Goal: Information Seeking & Learning: Learn about a topic

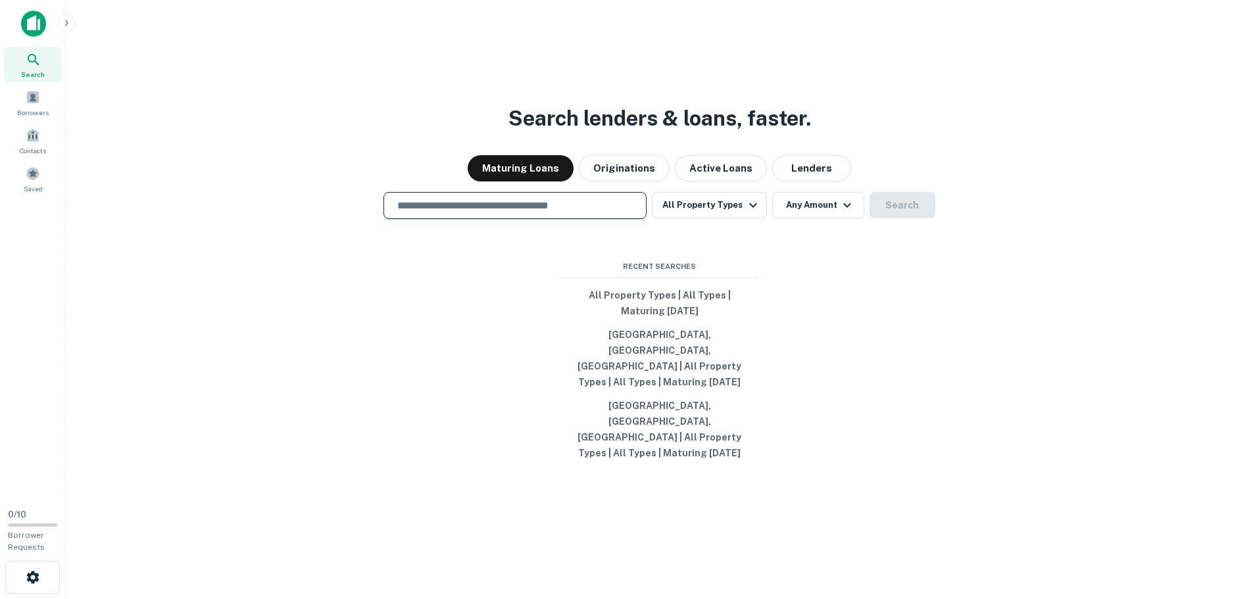
click at [478, 213] on input "text" at bounding box center [514, 205] width 251 height 15
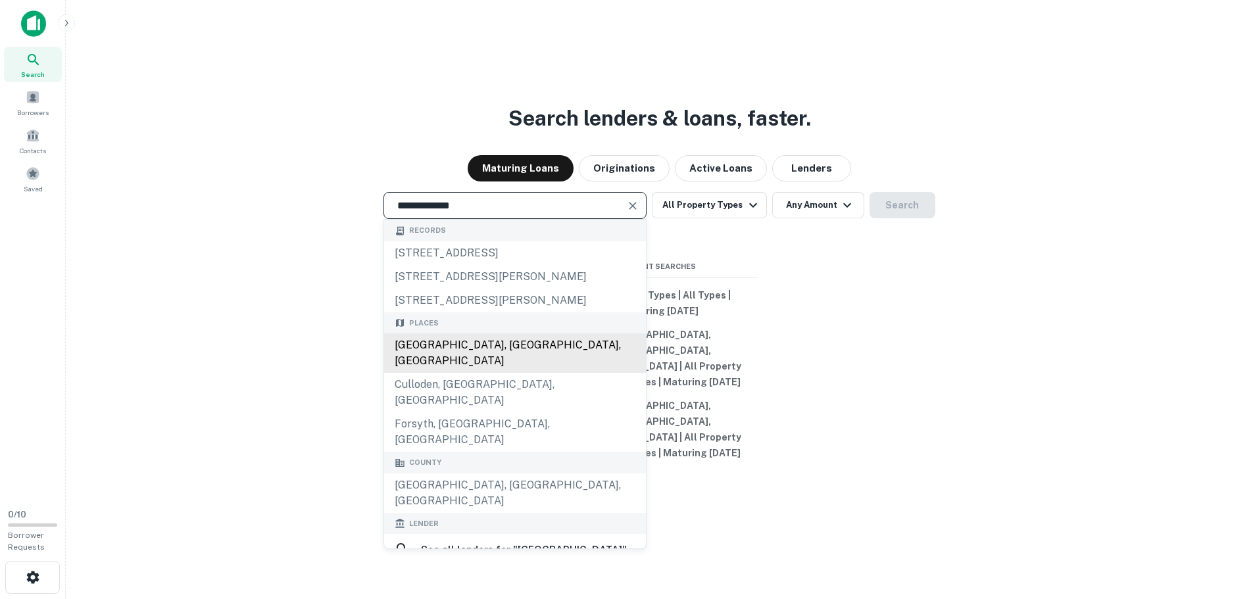
click at [427, 373] on div "[GEOGRAPHIC_DATA], [GEOGRAPHIC_DATA], [GEOGRAPHIC_DATA]" at bounding box center [515, 353] width 262 height 39
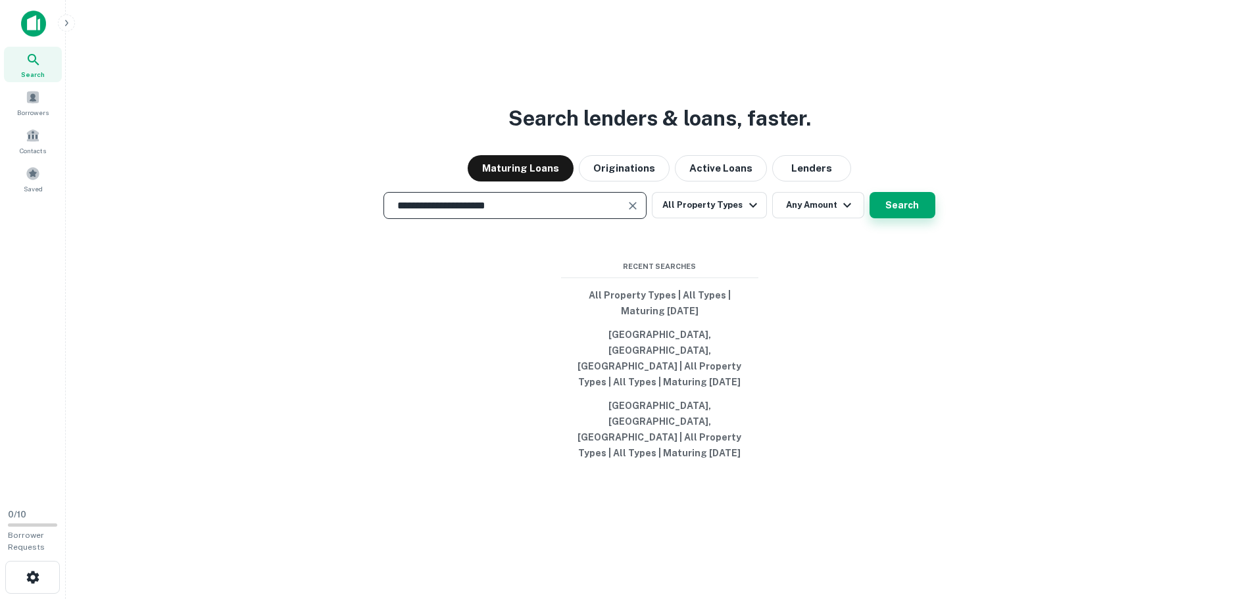
type input "**********"
click at [905, 218] on button "Search" at bounding box center [903, 205] width 66 height 26
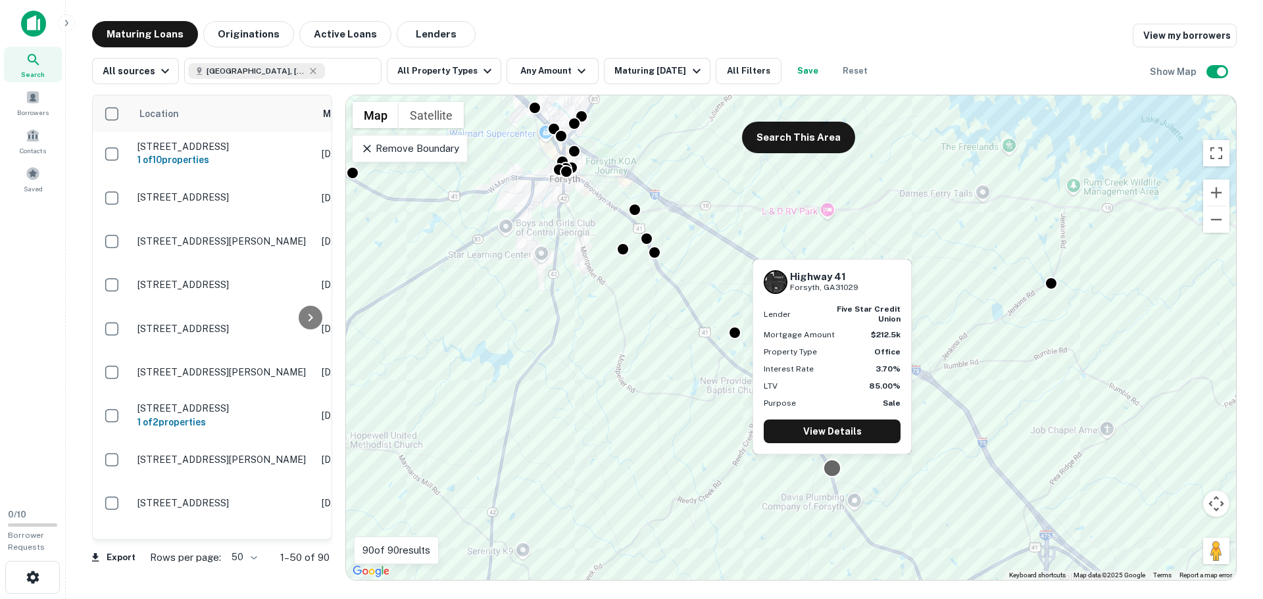
click at [834, 467] on div at bounding box center [832, 468] width 19 height 19
click at [832, 438] on link "View Details" at bounding box center [832, 432] width 137 height 24
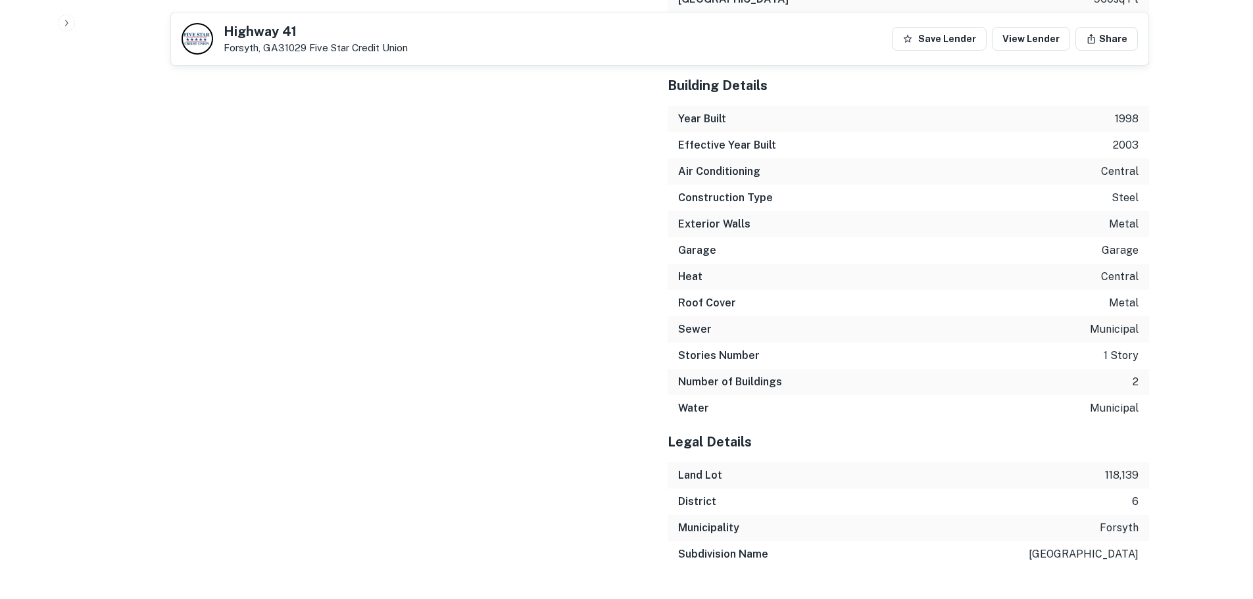
scroll to position [1645, 0]
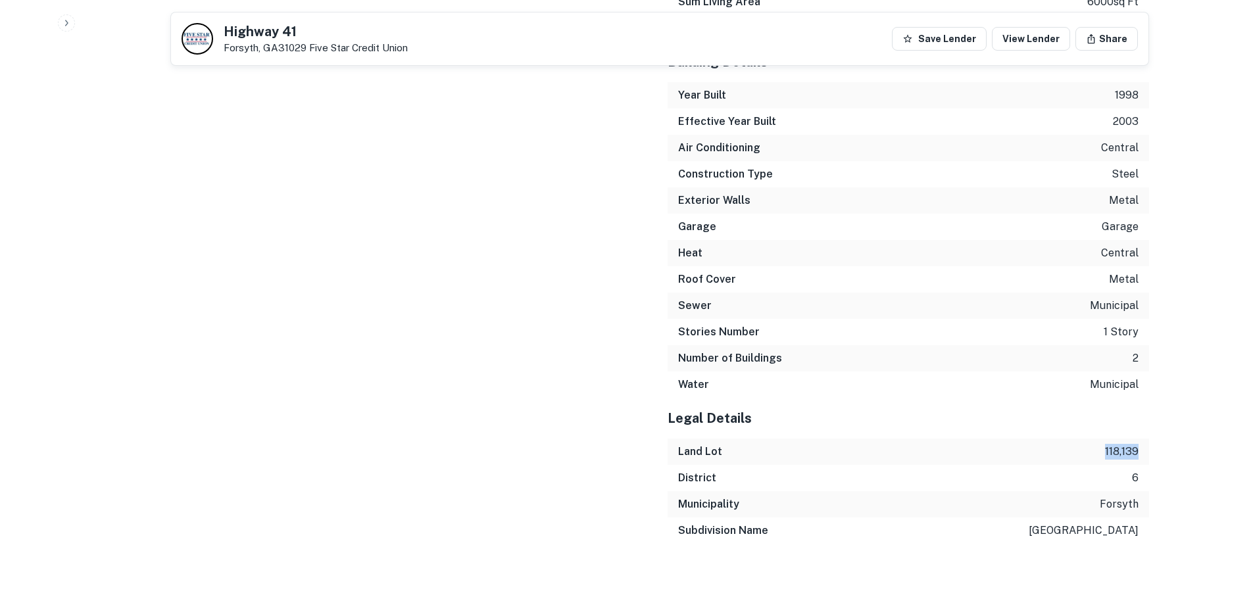
drag, startPoint x: 1103, startPoint y: 467, endPoint x: 1141, endPoint y: 467, distance: 37.5
click at [1141, 465] on div "Land Lot 118,139" at bounding box center [909, 452] width 482 height 26
copy p "118,139"
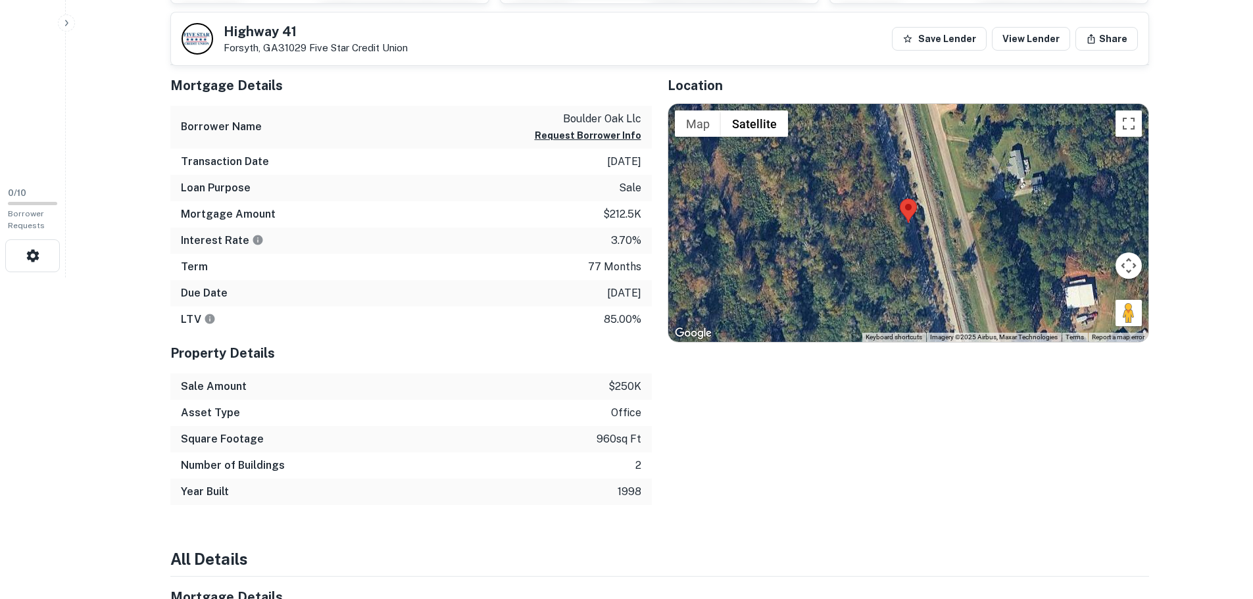
scroll to position [132, 0]
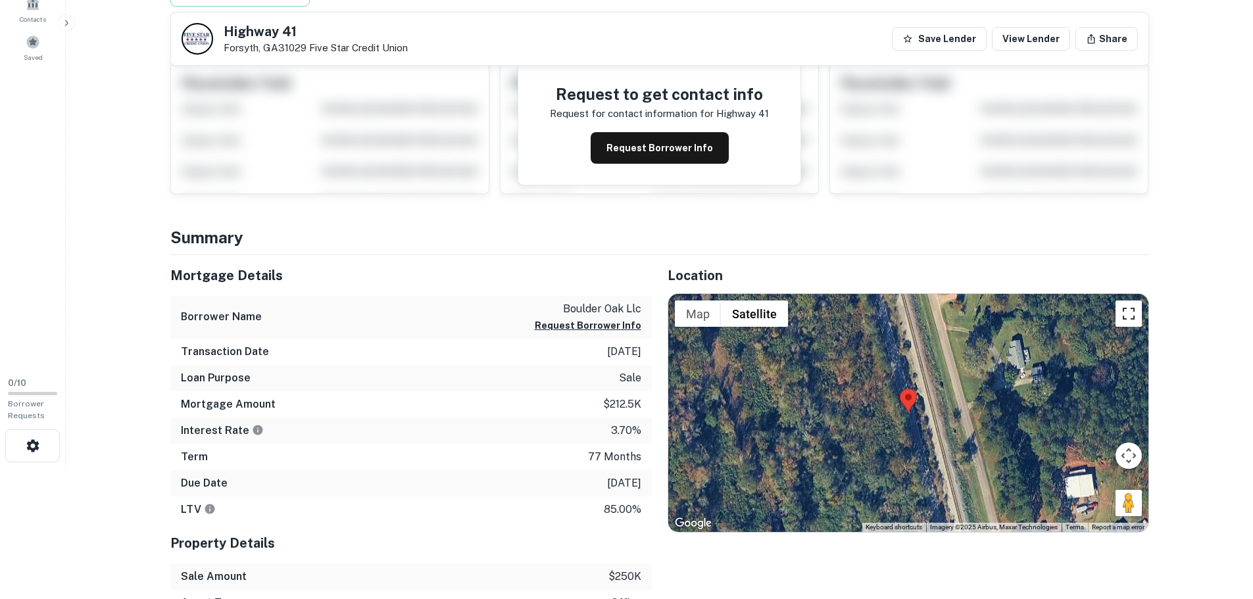
click at [1128, 322] on button "Toggle fullscreen view" at bounding box center [1129, 314] width 26 height 26
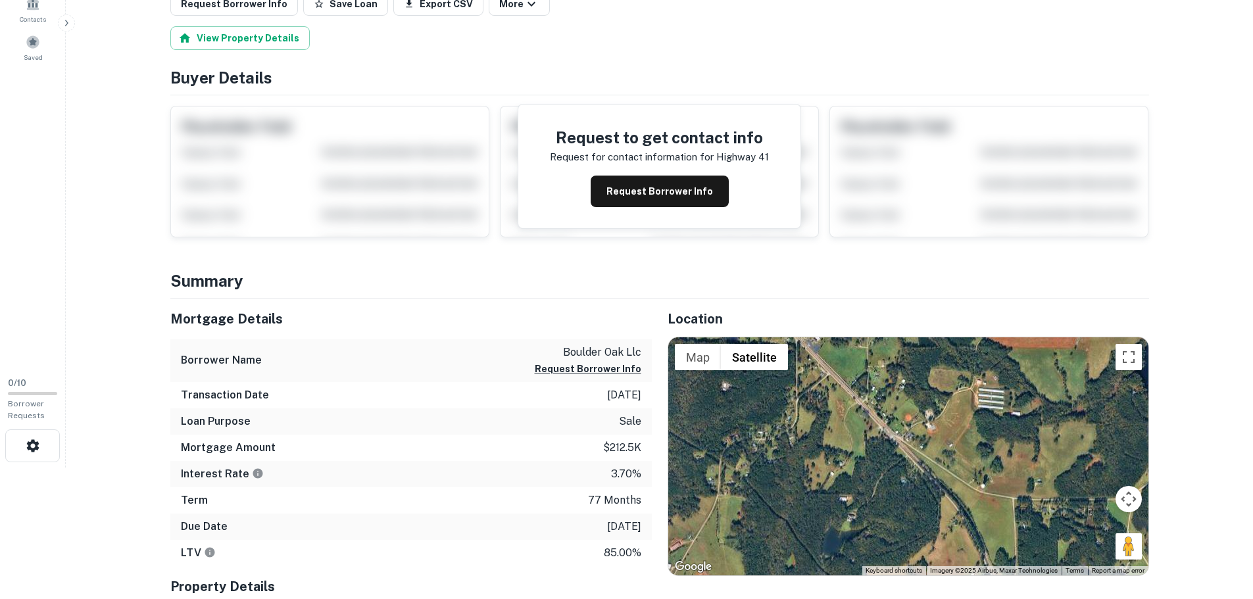
click at [895, 494] on div at bounding box center [908, 457] width 480 height 238
click at [1131, 357] on button "Toggle fullscreen view" at bounding box center [1129, 357] width 26 height 26
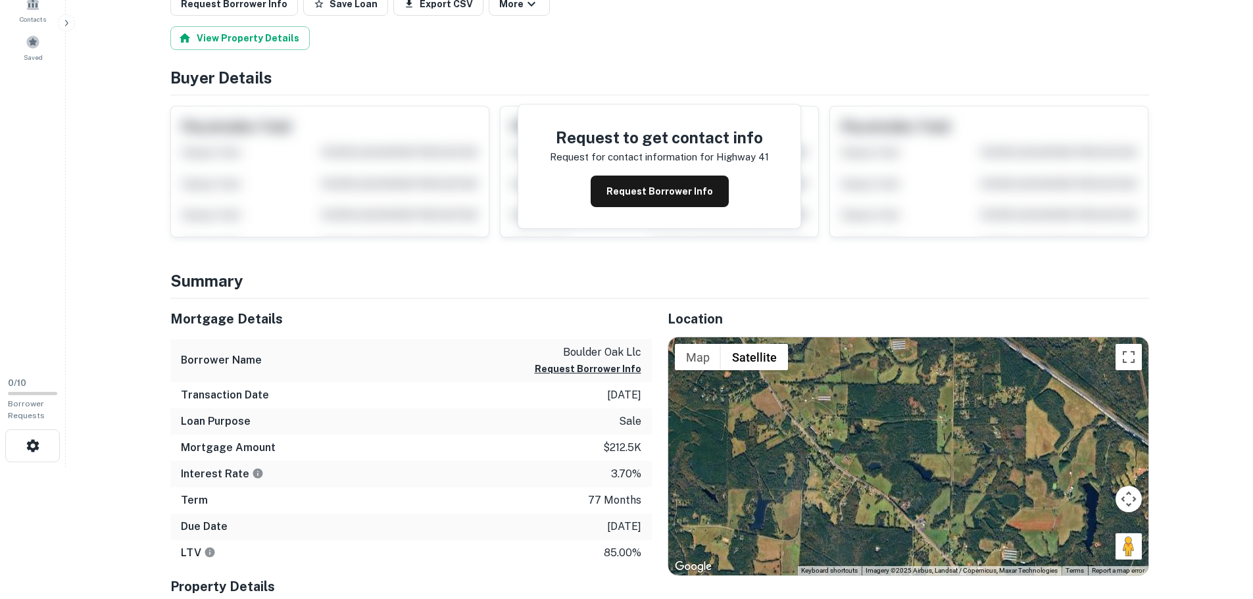
click at [925, 480] on div at bounding box center [908, 457] width 480 height 238
drag, startPoint x: 1135, startPoint y: 364, endPoint x: 1132, endPoint y: 443, distance: 79.7
click at [1134, 364] on button "Toggle fullscreen view" at bounding box center [1129, 357] width 26 height 26
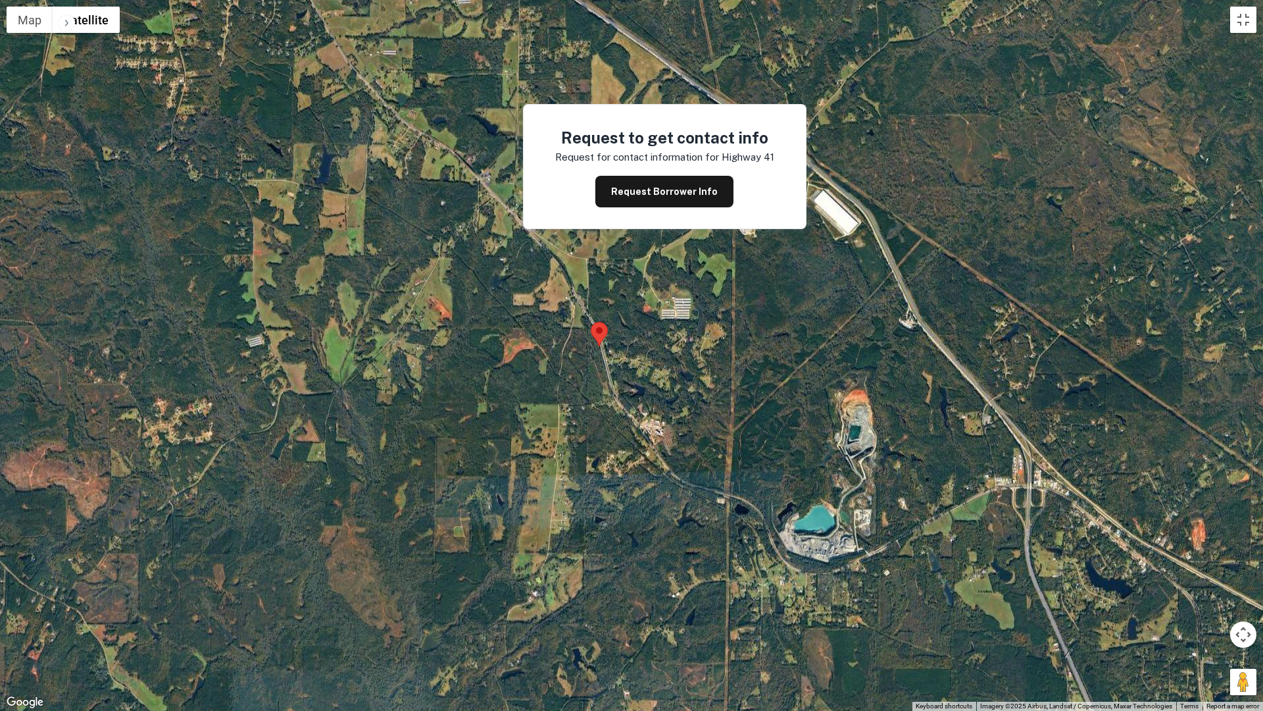
drag, startPoint x: 733, startPoint y: 574, endPoint x: 575, endPoint y: 330, distance: 291.3
click at [575, 330] on div at bounding box center [631, 355] width 1263 height 711
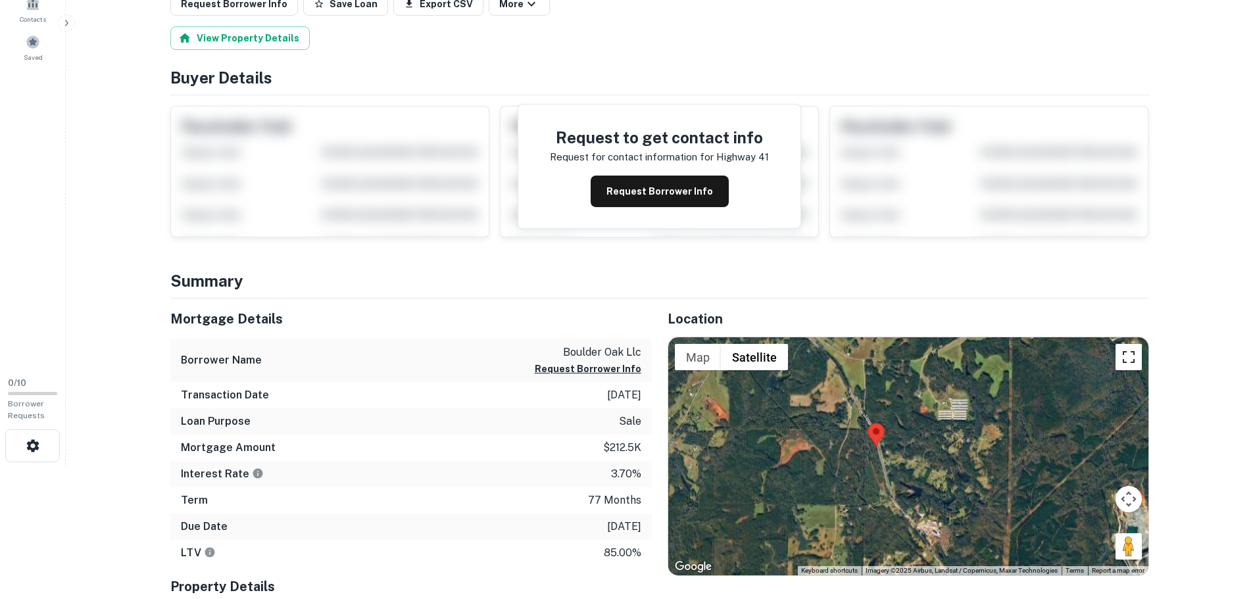
click at [1130, 357] on button "Toggle fullscreen view" at bounding box center [1129, 357] width 26 height 26
click at [1129, 356] on button "Toggle fullscreen view" at bounding box center [1129, 357] width 26 height 26
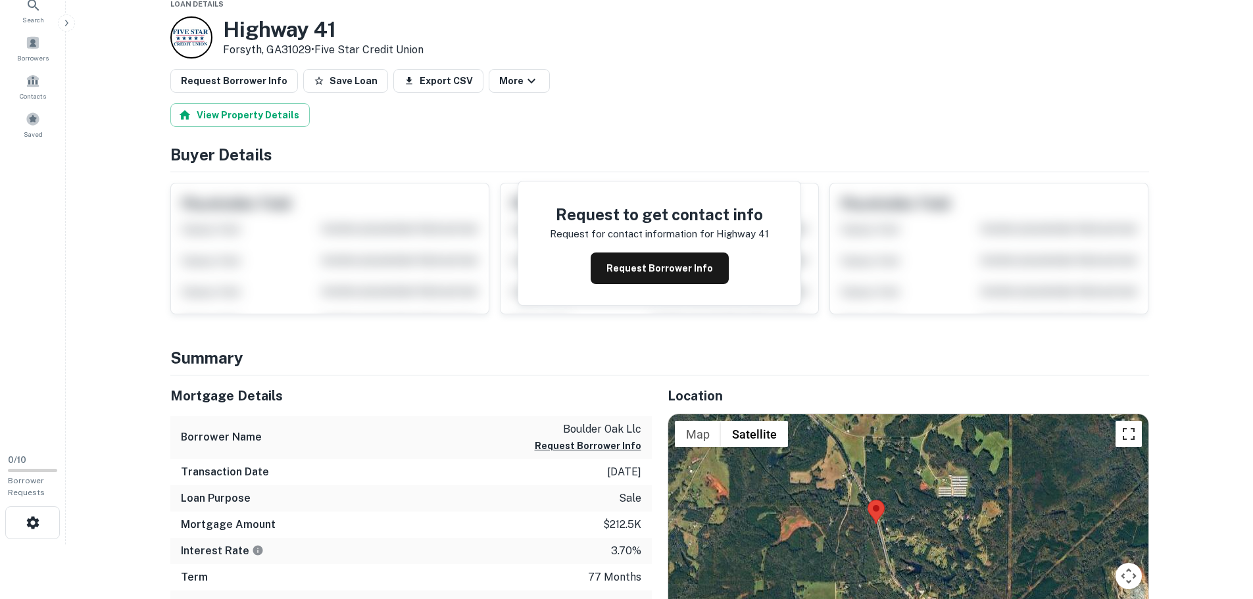
scroll to position [0, 0]
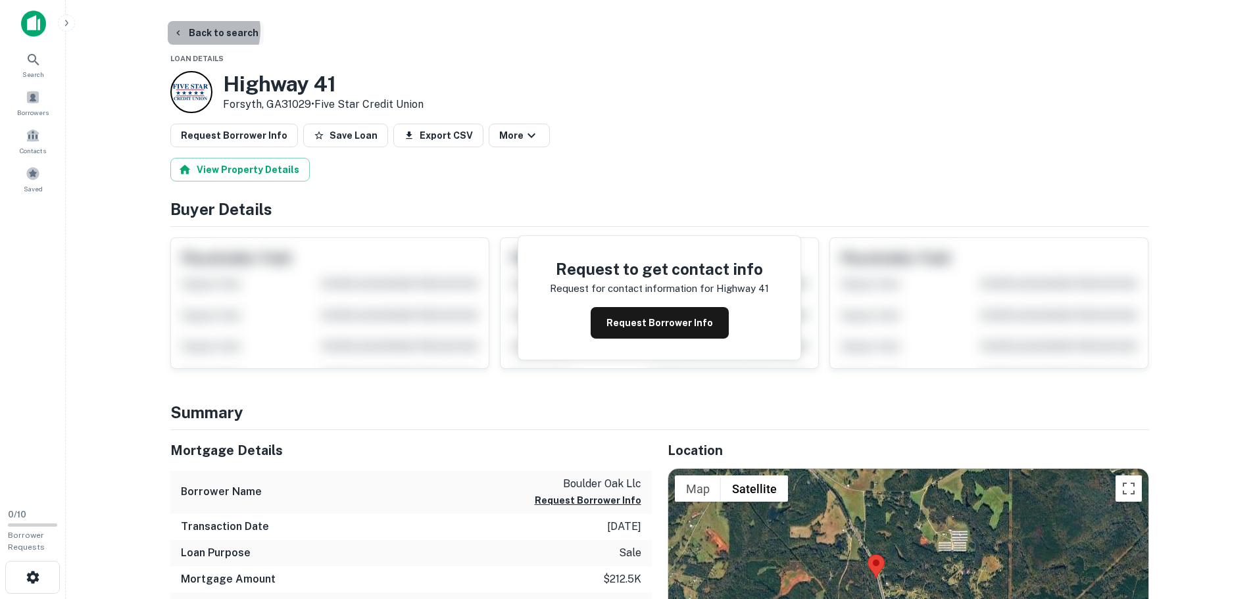
click at [203, 32] on button "Back to search" at bounding box center [216, 33] width 96 height 24
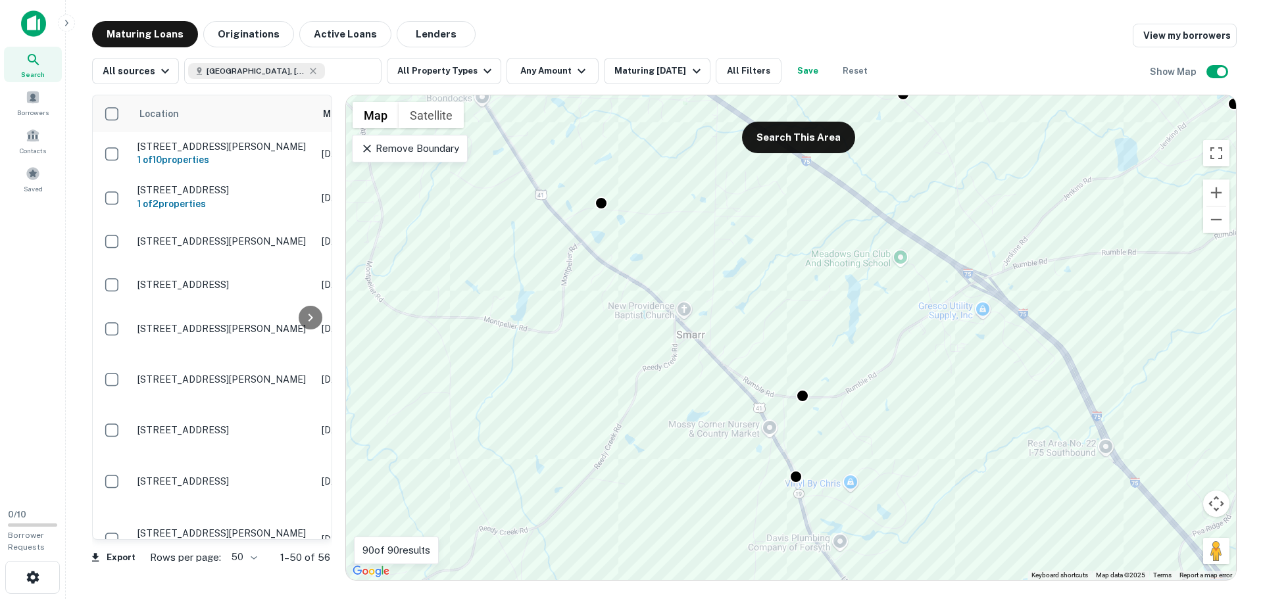
drag, startPoint x: 698, startPoint y: 490, endPoint x: 521, endPoint y: 224, distance: 319.3
click at [521, 225] on div "To activate drag with keyboard, press Alt + Enter. Once in keyboard drag state,…" at bounding box center [791, 337] width 890 height 485
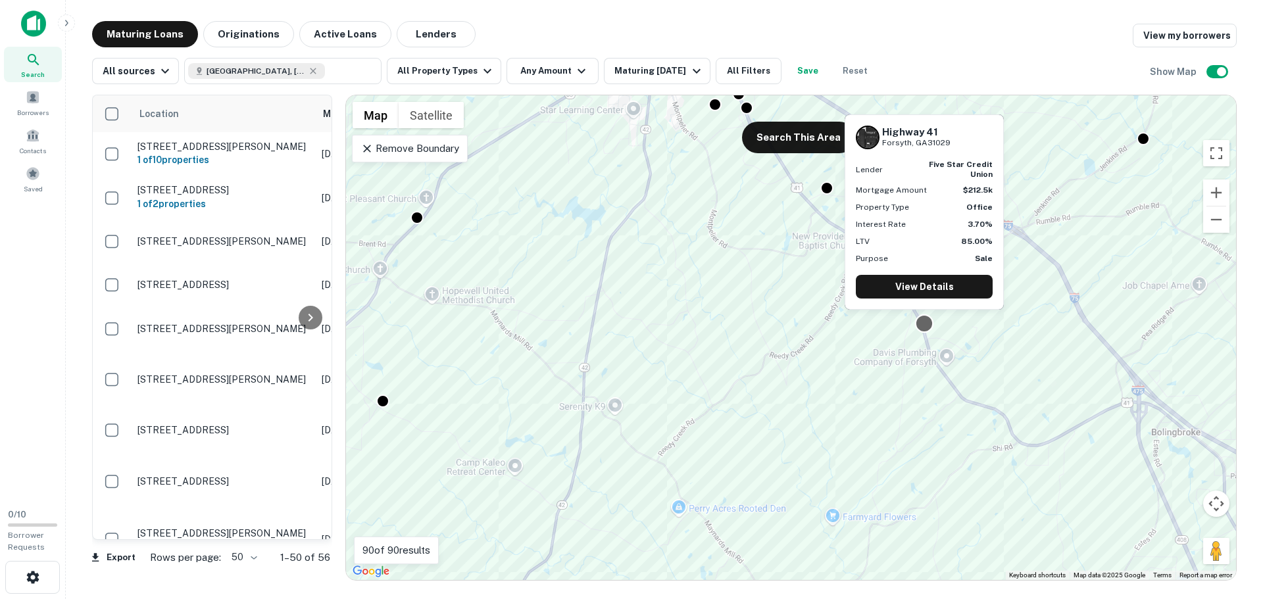
click at [924, 320] on div at bounding box center [924, 323] width 19 height 19
click at [925, 289] on link "View Details" at bounding box center [924, 287] width 137 height 24
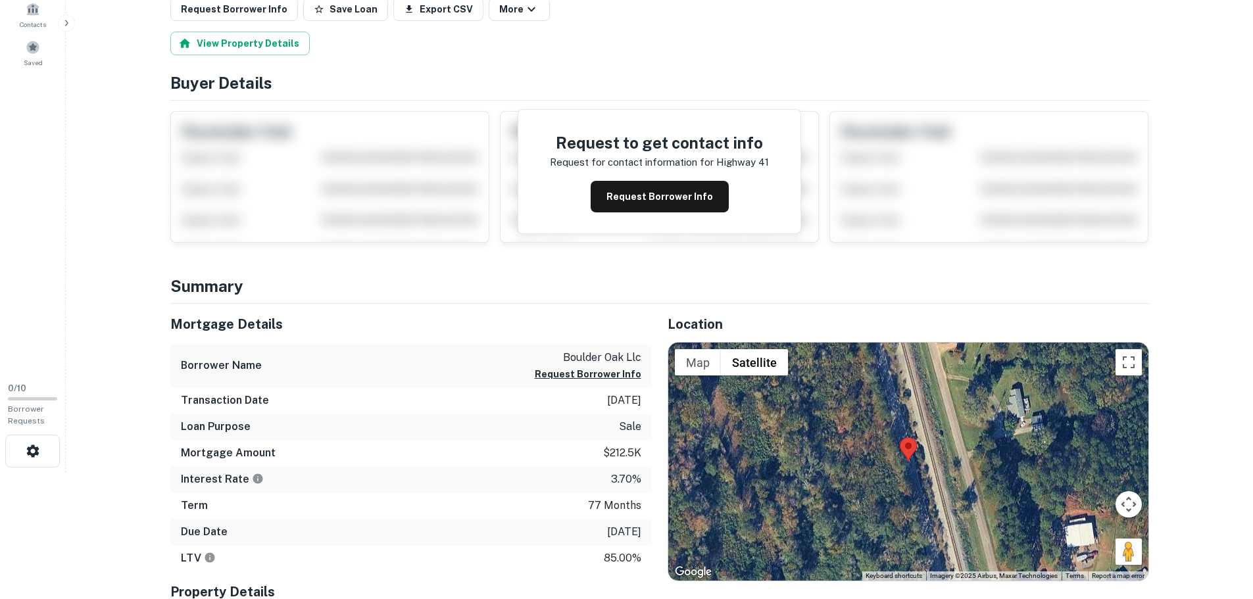
scroll to position [132, 0]
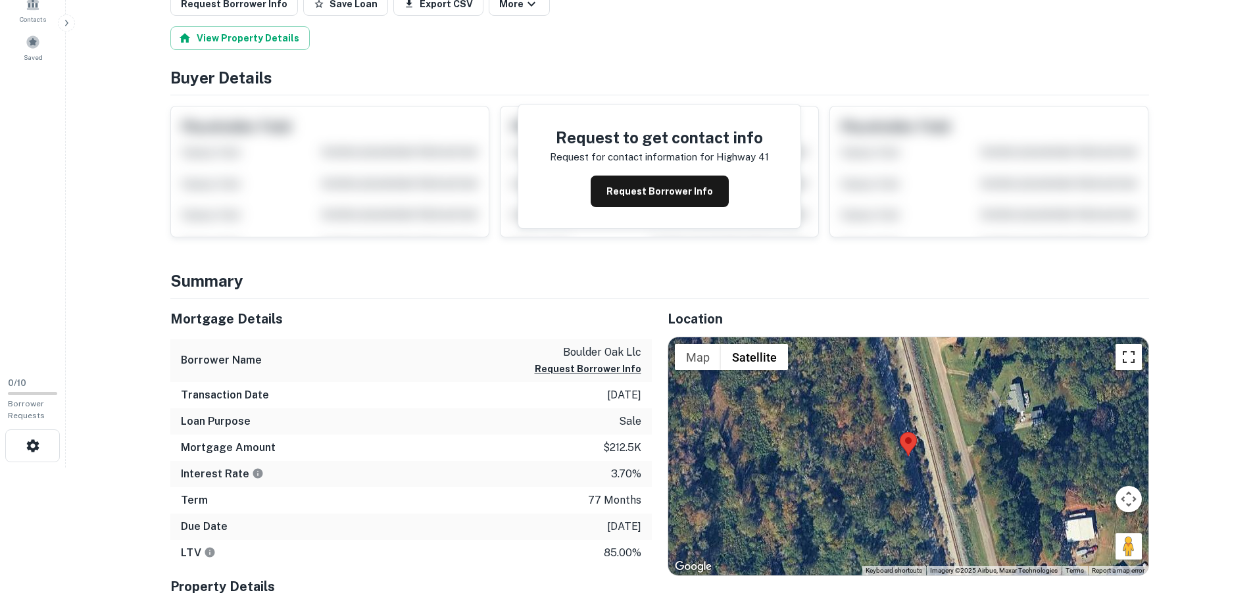
click at [1132, 365] on button "Toggle fullscreen view" at bounding box center [1129, 357] width 26 height 26
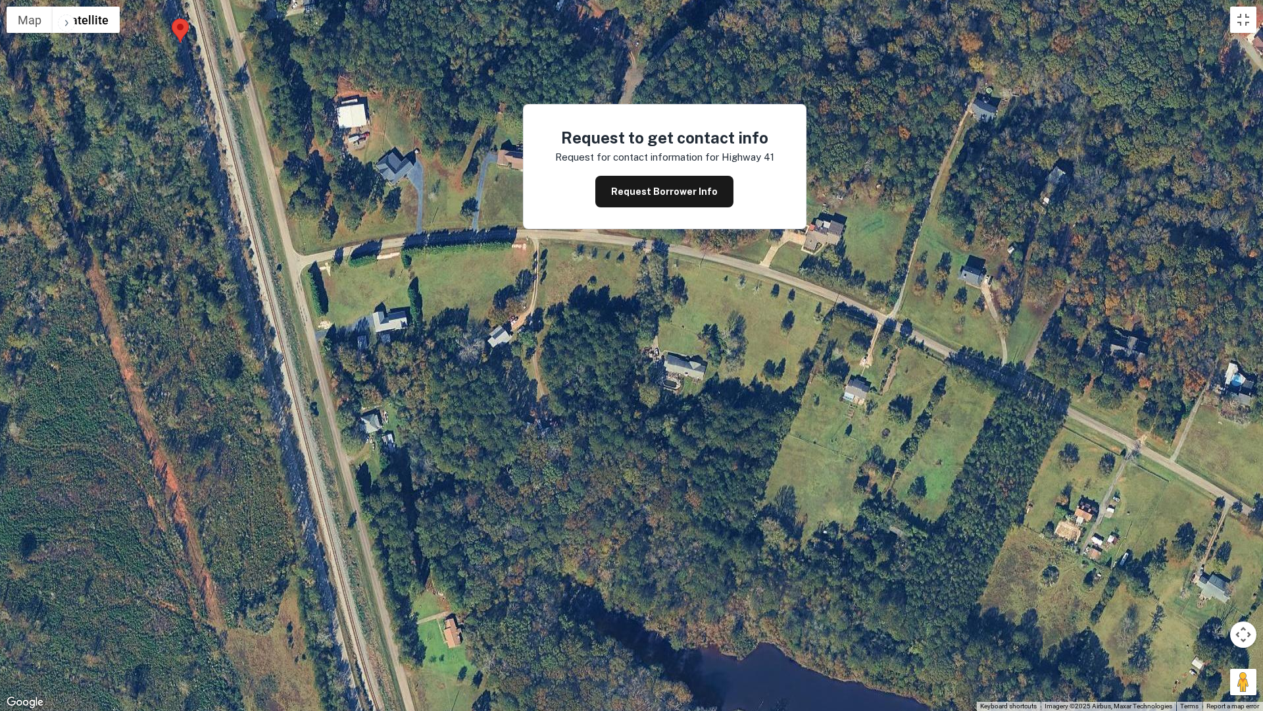
drag, startPoint x: 963, startPoint y: 578, endPoint x: 524, endPoint y: 272, distance: 535.3
click at [524, 273] on div at bounding box center [631, 355] width 1263 height 711
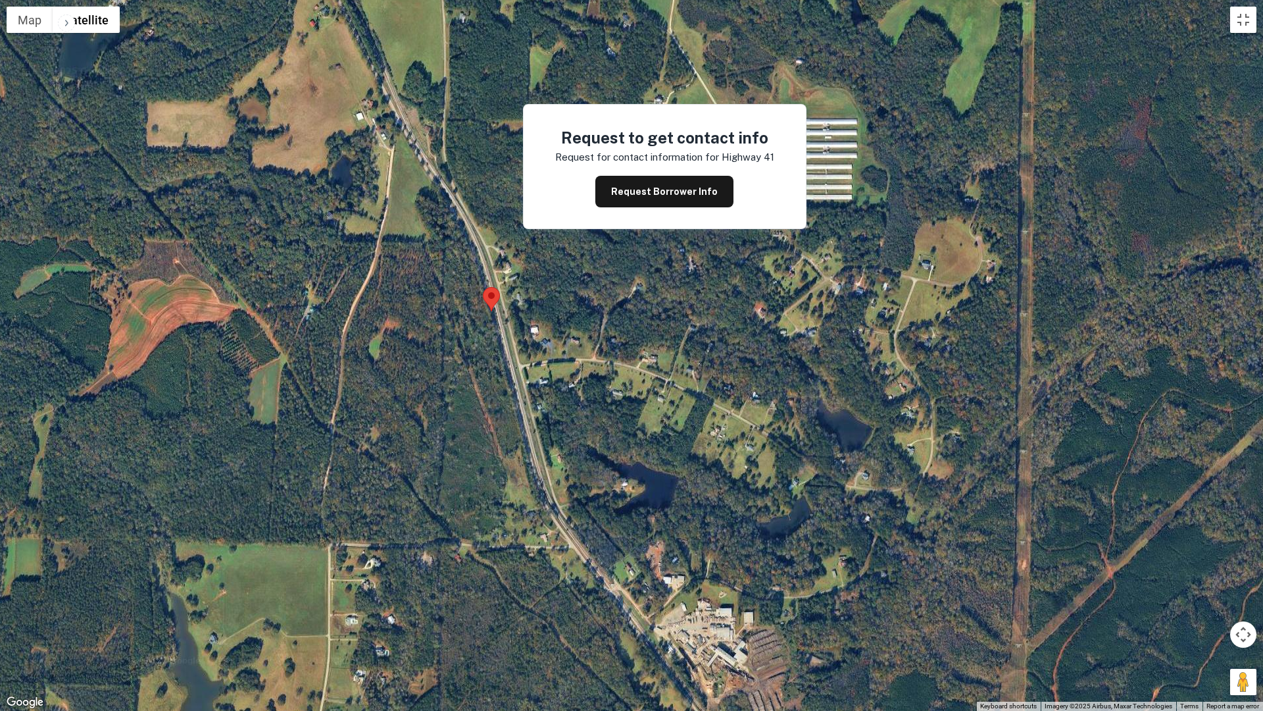
drag, startPoint x: 497, startPoint y: 226, endPoint x: 556, endPoint y: 345, distance: 132.7
click at [555, 345] on div at bounding box center [631, 355] width 1263 height 711
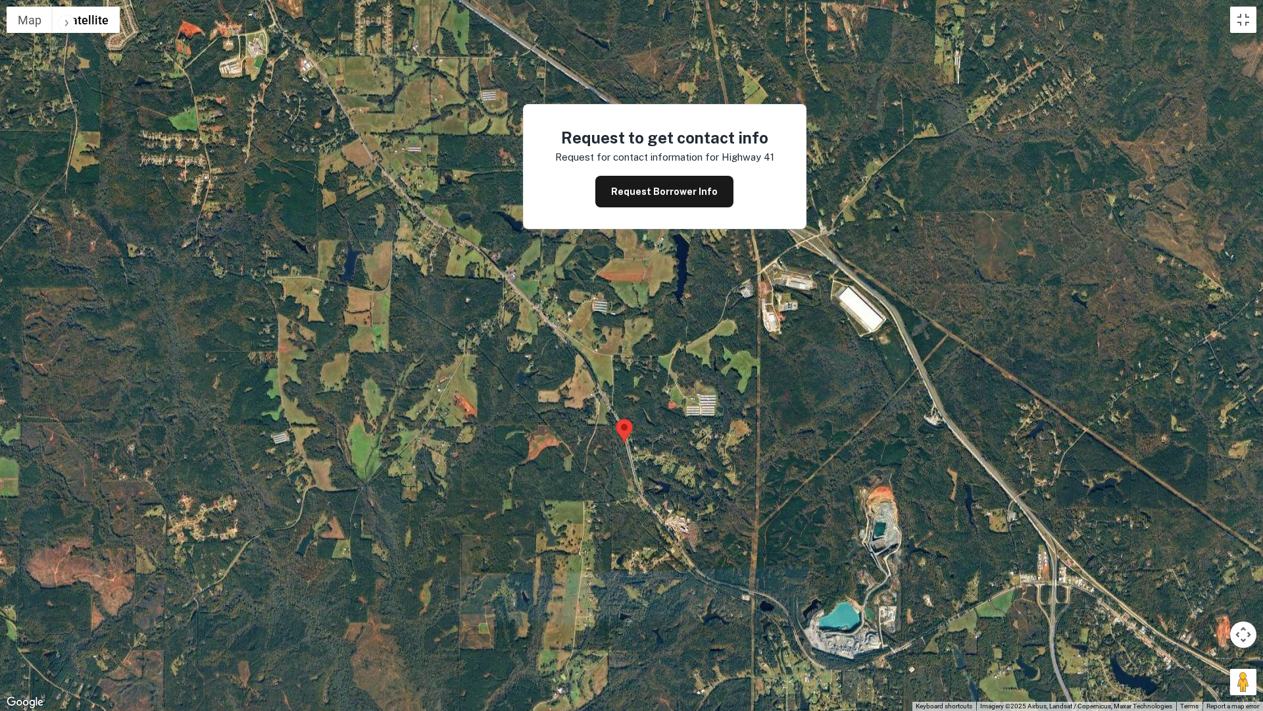
drag, startPoint x: 598, startPoint y: 286, endPoint x: 672, endPoint y: 403, distance: 138.9
click at [672, 403] on div at bounding box center [631, 355] width 1263 height 711
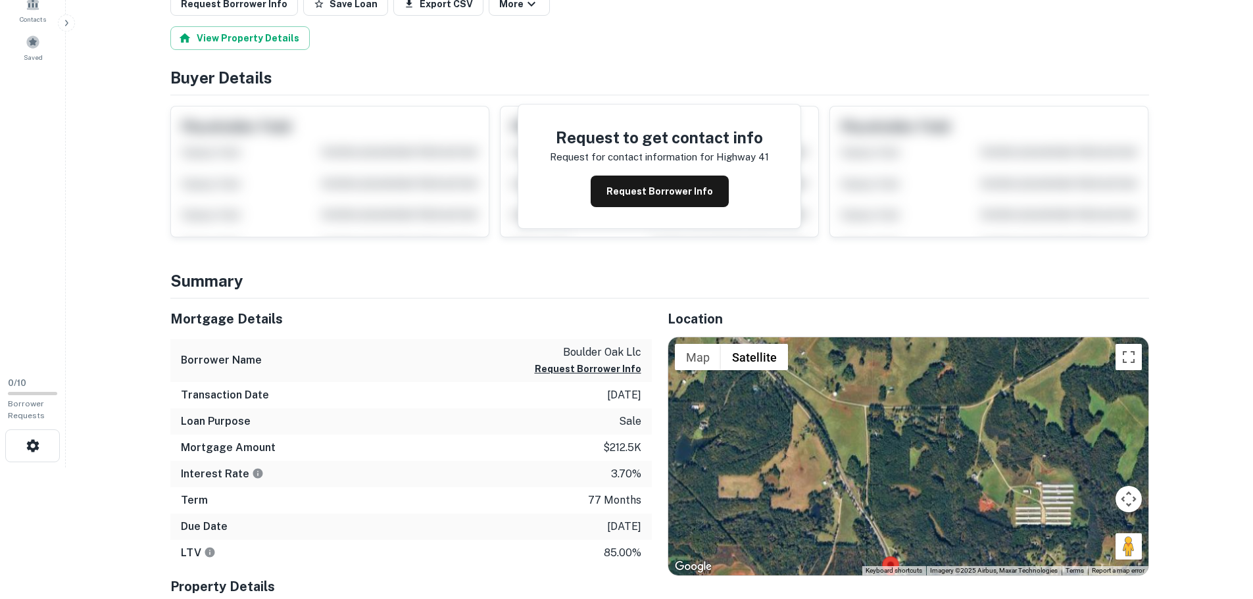
drag, startPoint x: 926, startPoint y: 470, endPoint x: 943, endPoint y: 485, distance: 21.9
click at [943, 485] on div at bounding box center [908, 457] width 480 height 238
click at [1137, 370] on div at bounding box center [908, 457] width 480 height 238
click at [1132, 359] on button "Toggle fullscreen view" at bounding box center [1129, 357] width 26 height 26
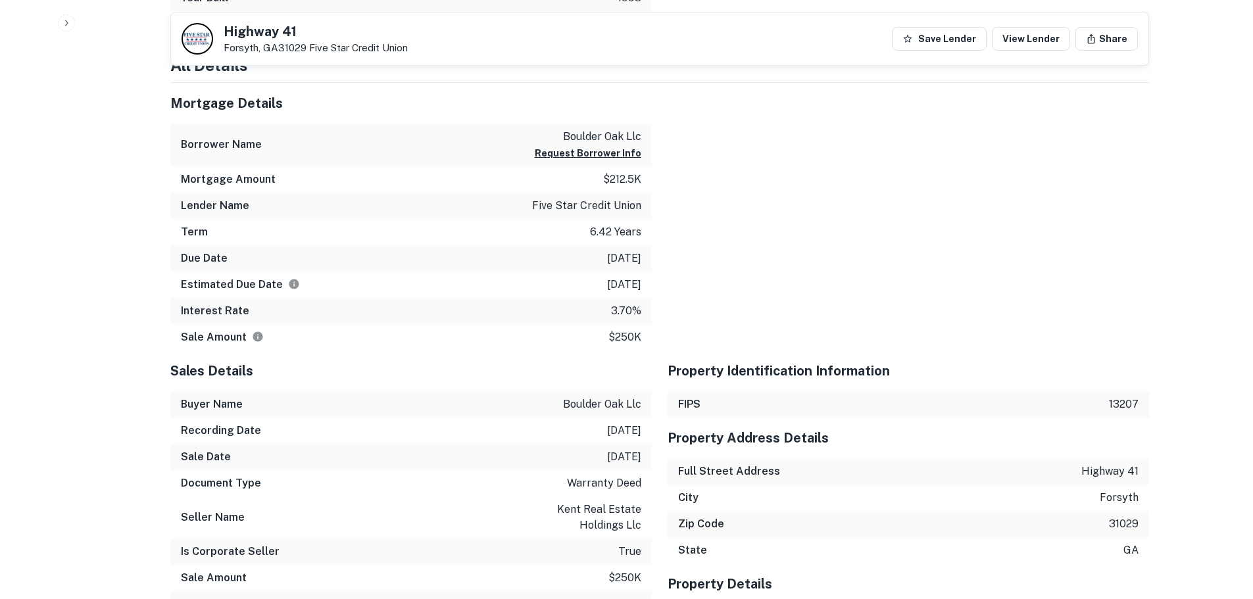
scroll to position [813, 0]
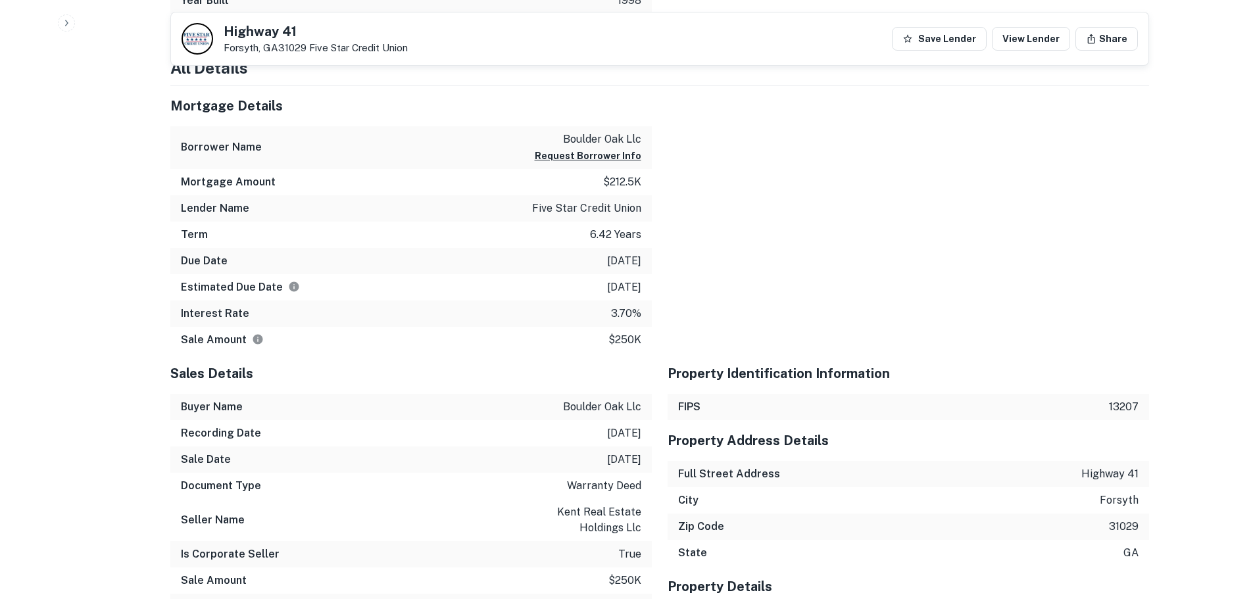
click at [566, 138] on p "boulder oak llc" at bounding box center [588, 140] width 107 height 16
drag, startPoint x: 562, startPoint y: 138, endPoint x: 642, endPoint y: 137, distance: 80.3
click at [642, 137] on div "Borrower Name boulder oak llc Request Borrower Info" at bounding box center [411, 147] width 482 height 43
copy p "boulder oak llc"
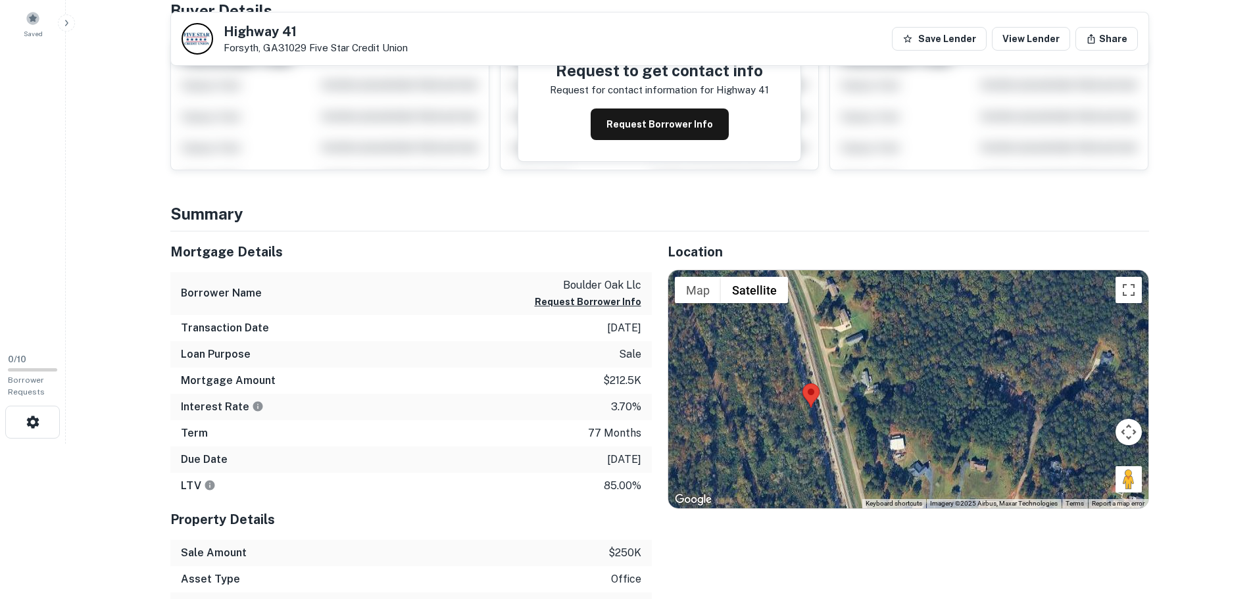
scroll to position [0, 0]
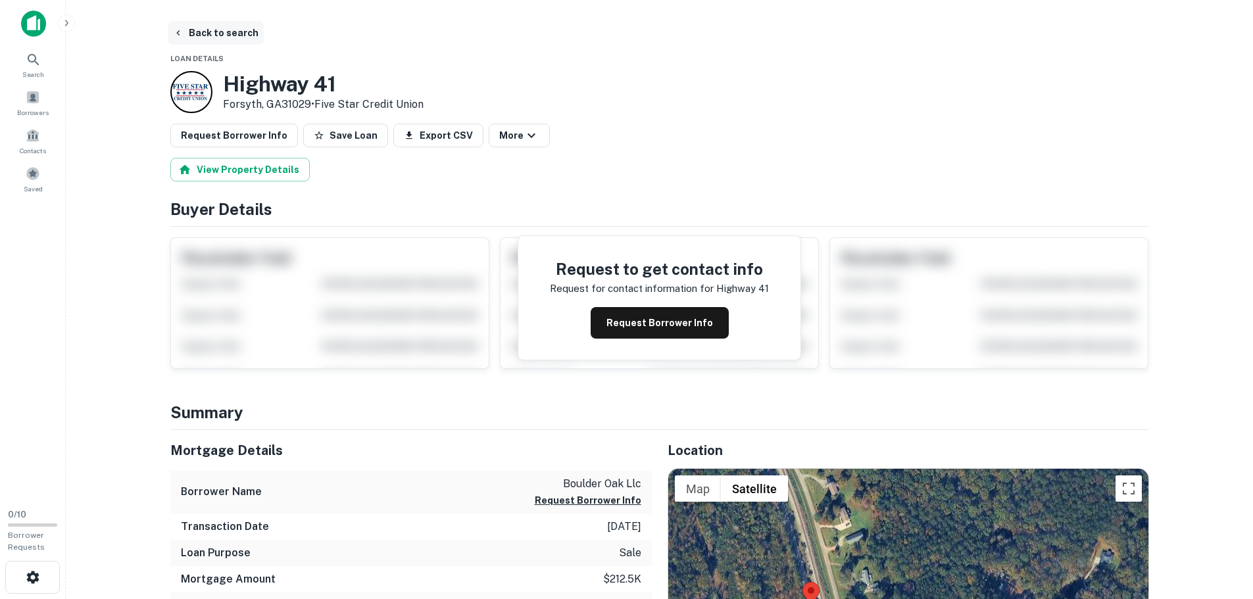
click at [231, 26] on button "Back to search" at bounding box center [216, 33] width 96 height 24
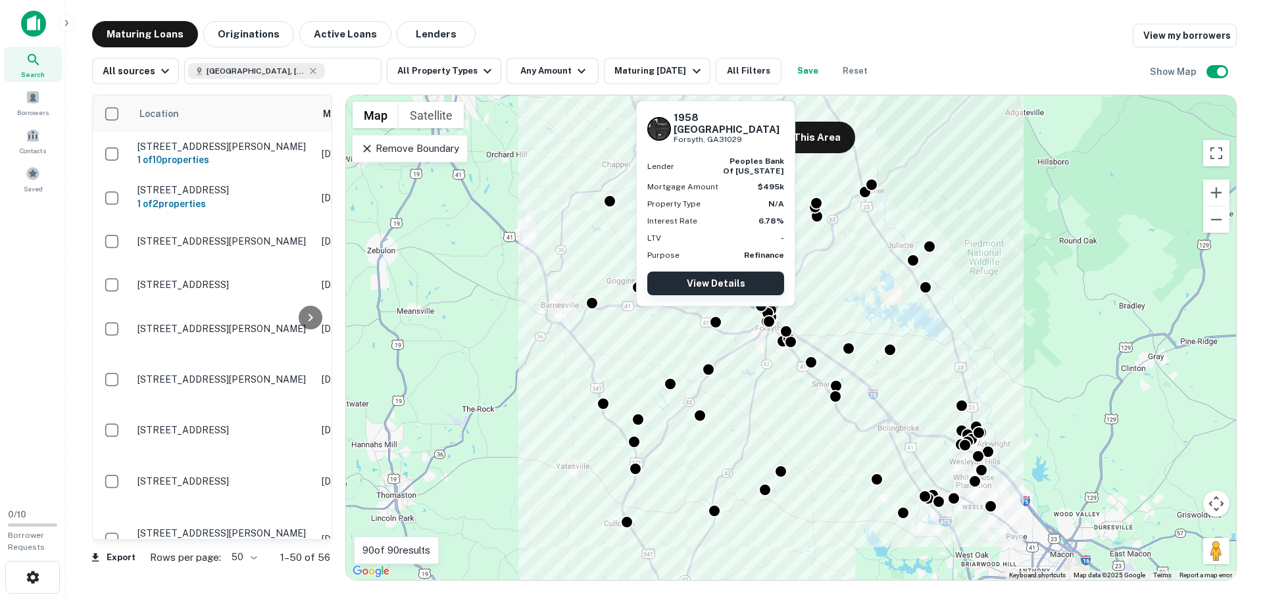
click at [715, 276] on link "View Details" at bounding box center [715, 284] width 137 height 24
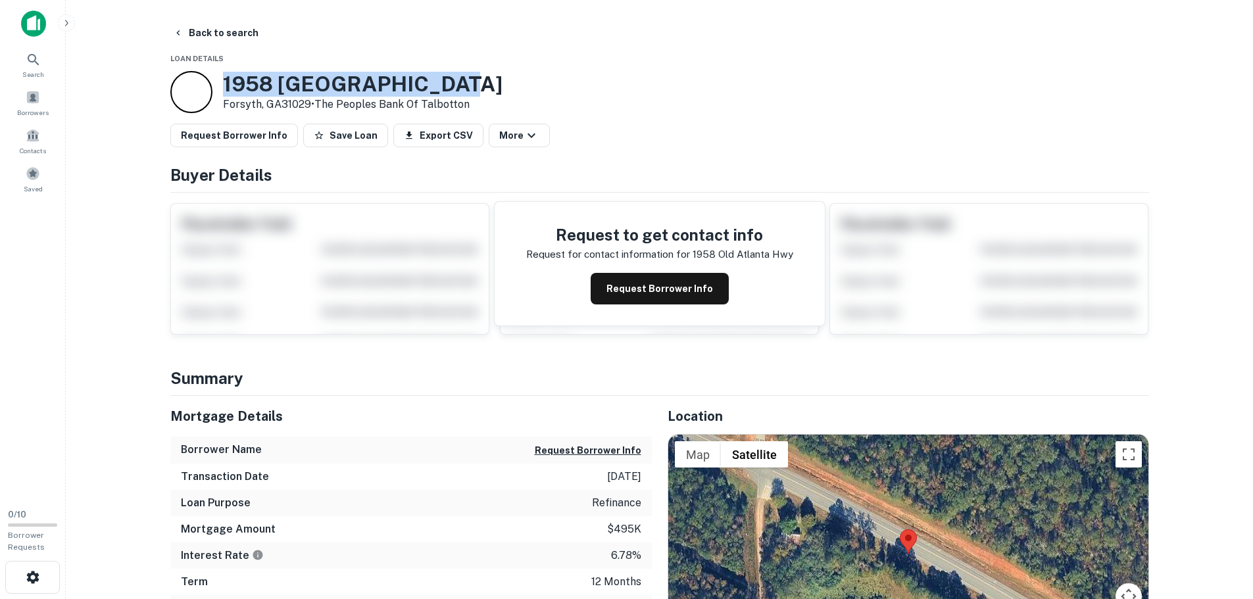
drag, startPoint x: 443, startPoint y: 86, endPoint x: 222, endPoint y: 92, distance: 221.1
click at [223, 92] on h3 "1958 [GEOGRAPHIC_DATA]" at bounding box center [363, 84] width 280 height 25
copy h3 "1958 [GEOGRAPHIC_DATA]"
click at [192, 30] on button "Back to search" at bounding box center [216, 33] width 96 height 24
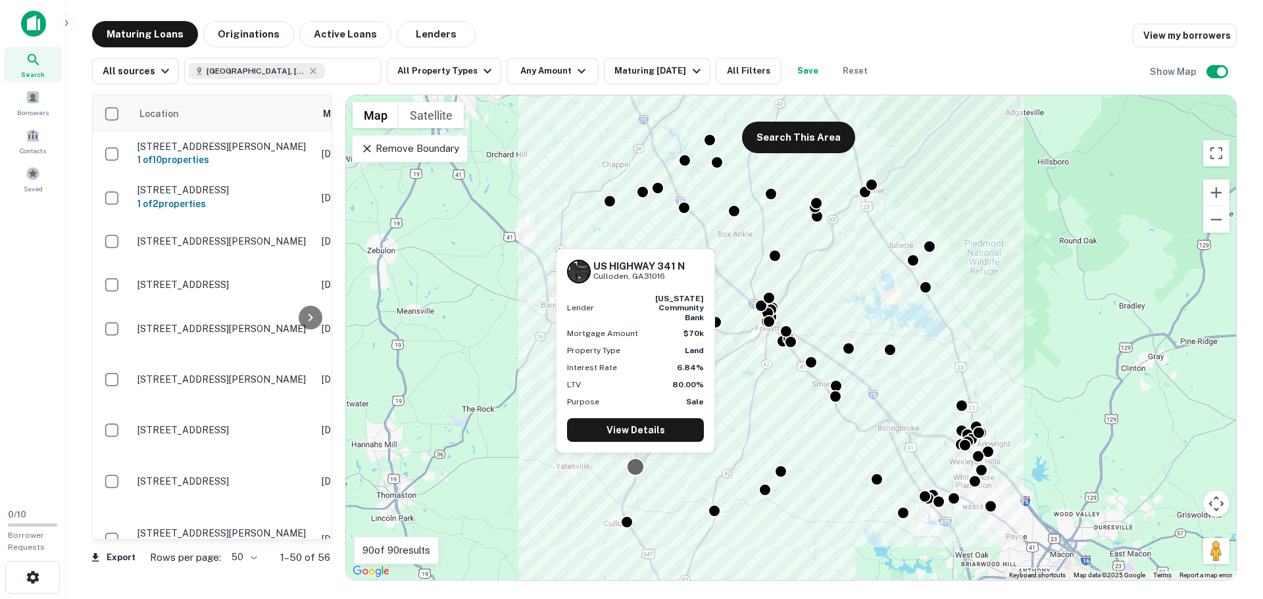
click at [633, 465] on div at bounding box center [635, 466] width 19 height 19
click at [649, 435] on link "View Details" at bounding box center [635, 430] width 137 height 24
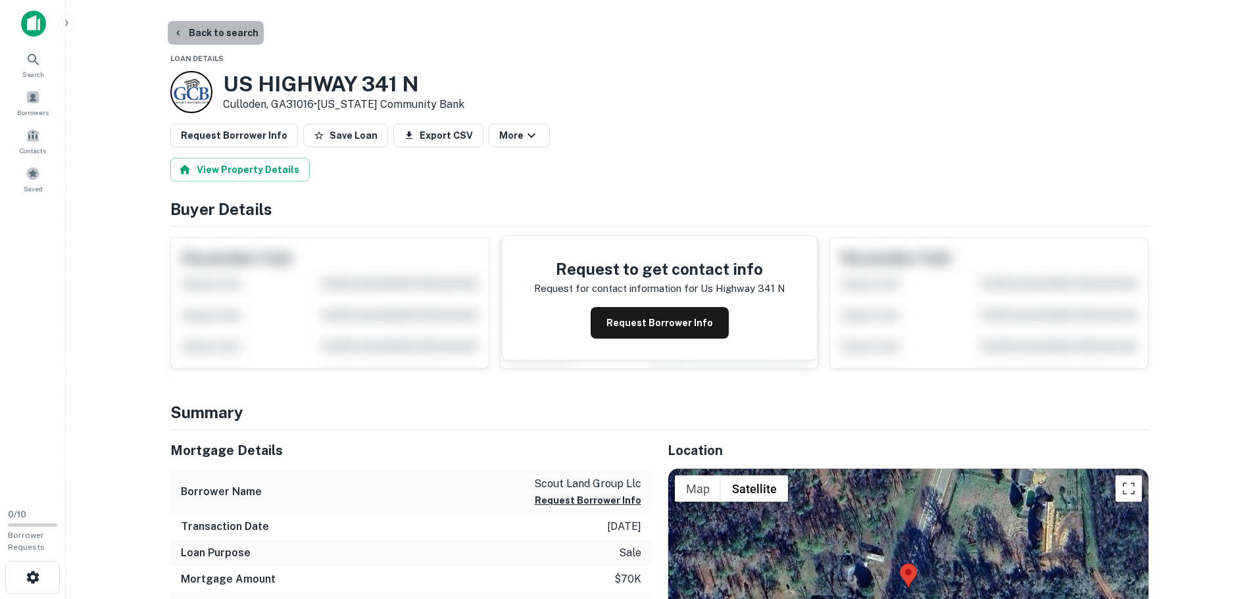
click at [214, 34] on button "Back to search" at bounding box center [216, 33] width 96 height 24
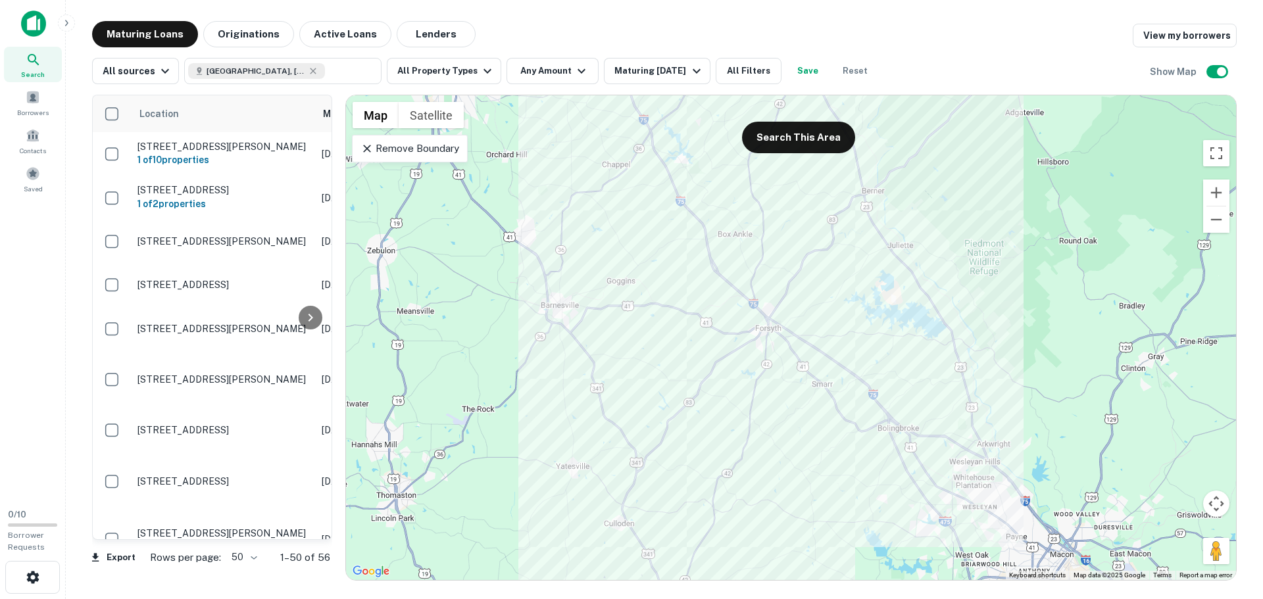
click at [554, 266] on div at bounding box center [791, 337] width 890 height 485
click at [610, 344] on div at bounding box center [791, 337] width 890 height 485
click at [784, 391] on div at bounding box center [791, 337] width 890 height 485
